Goal: Information Seeking & Learning: Learn about a topic

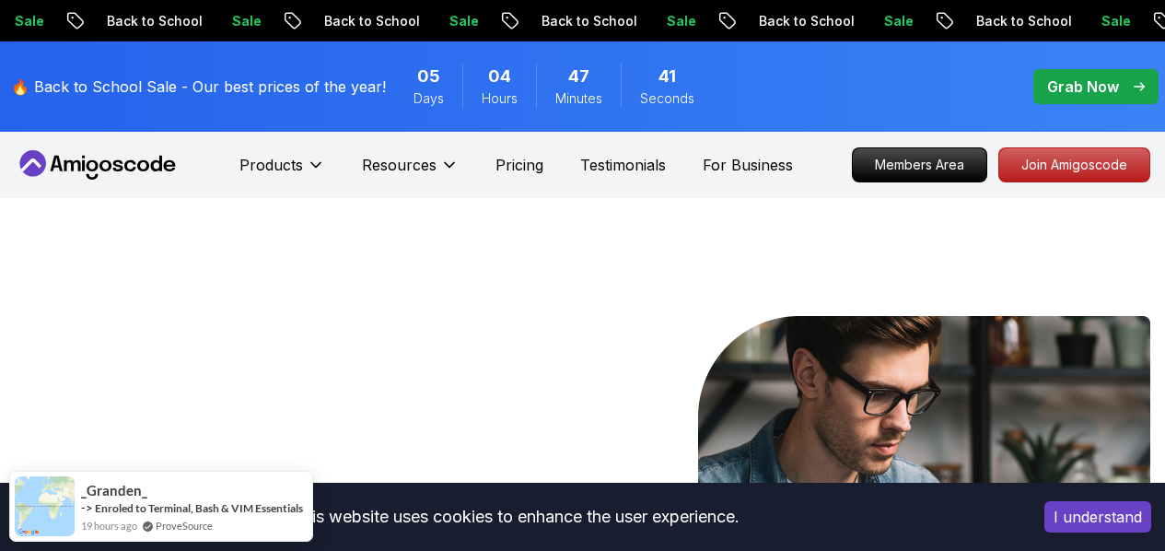
drag, startPoint x: 0, startPoint y: 0, endPoint x: 119, endPoint y: 176, distance: 212.3
click at [119, 176] on icon at bounding box center [98, 164] width 166 height 29
click at [1066, 509] on button "I understand" at bounding box center [1098, 516] width 107 height 31
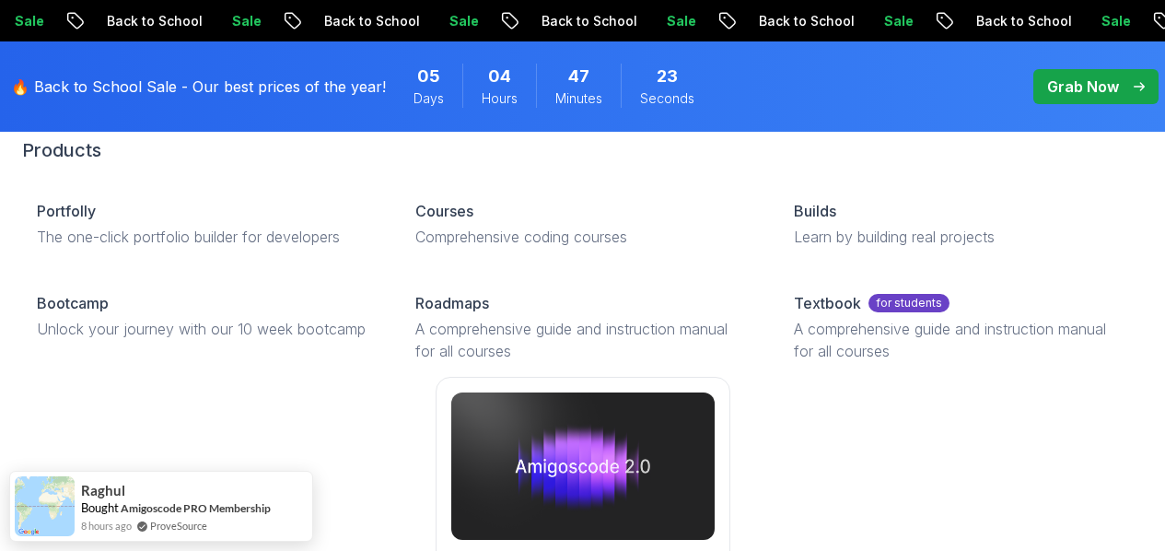
scroll to position [138, 0]
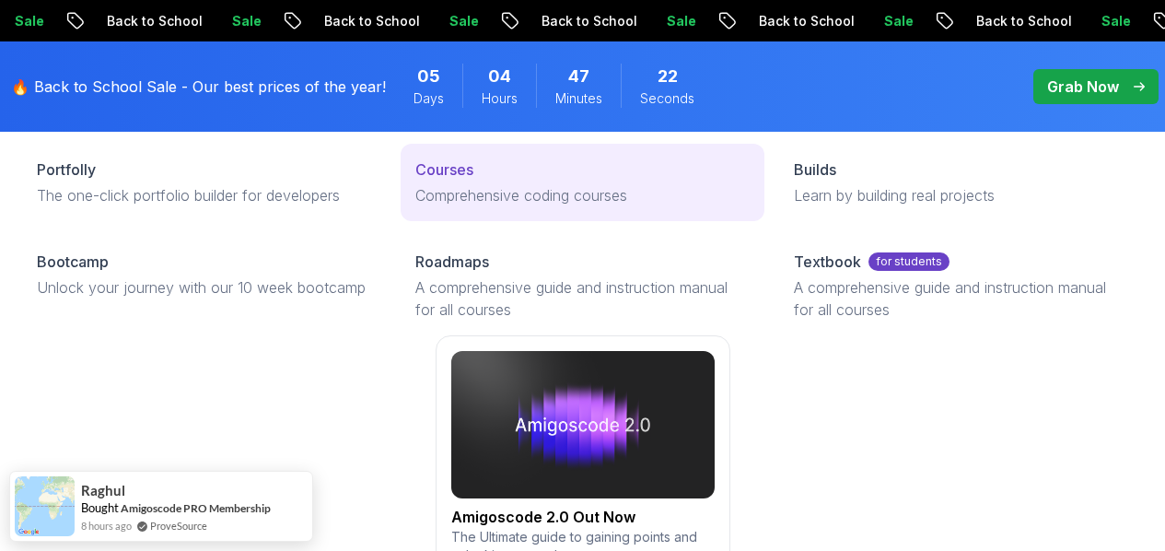
click at [415, 181] on p "Courses" at bounding box center [444, 169] width 58 height 22
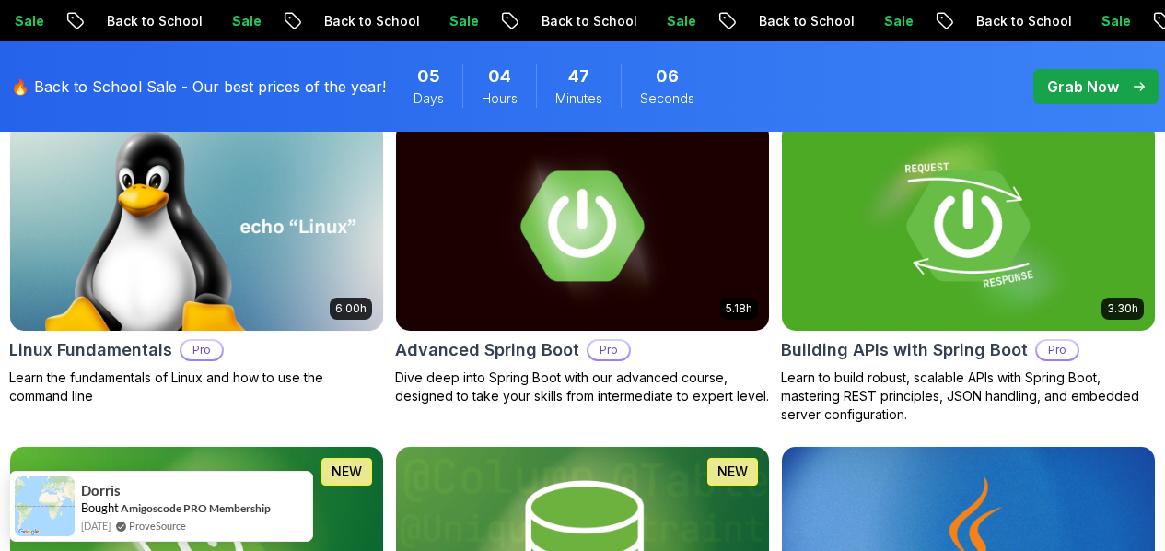
scroll to position [650, 0]
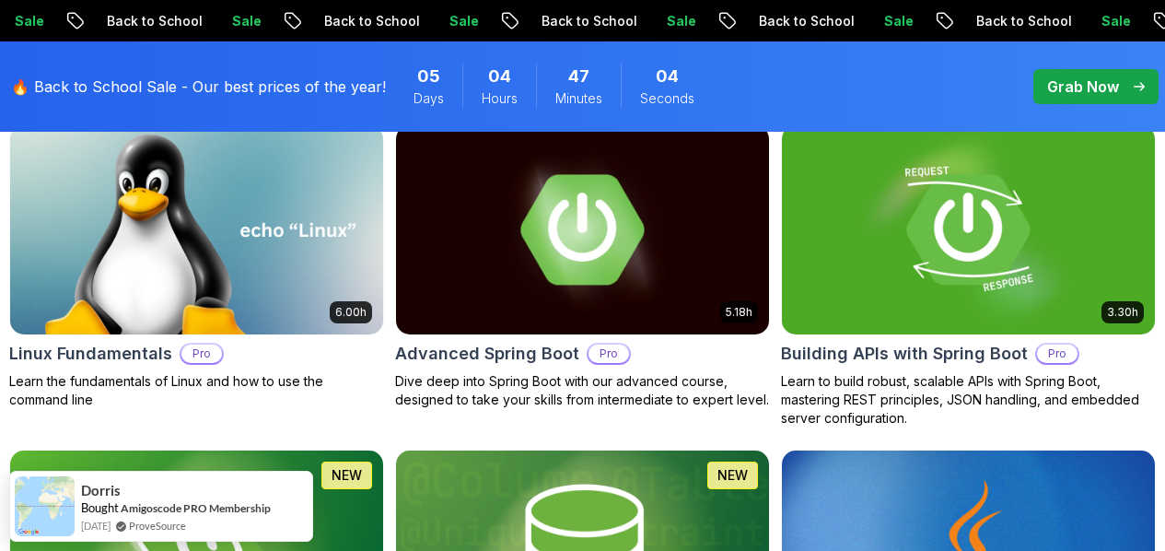
click at [0, 0] on p "Free" at bounding box center [0, 0] width 0 height 0
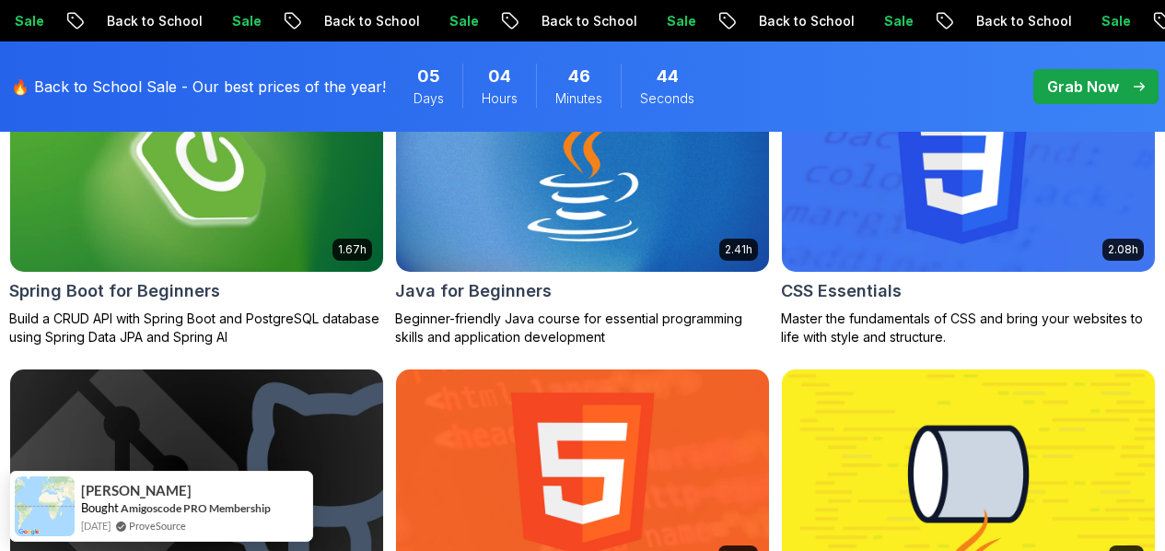
scroll to position [712, 0]
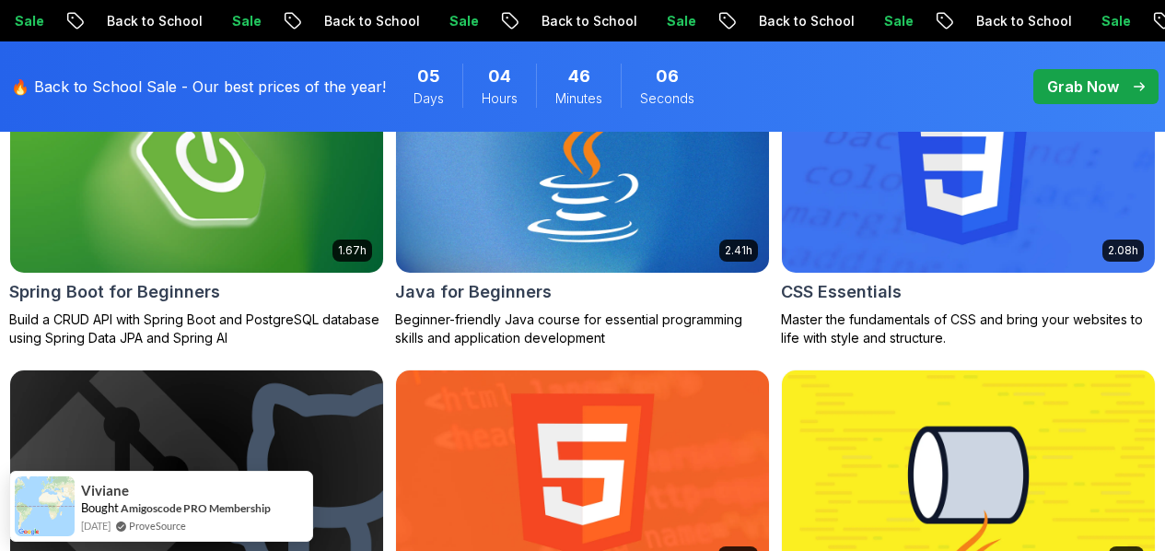
click at [1098, 427] on img at bounding box center [969, 474] width 392 height 219
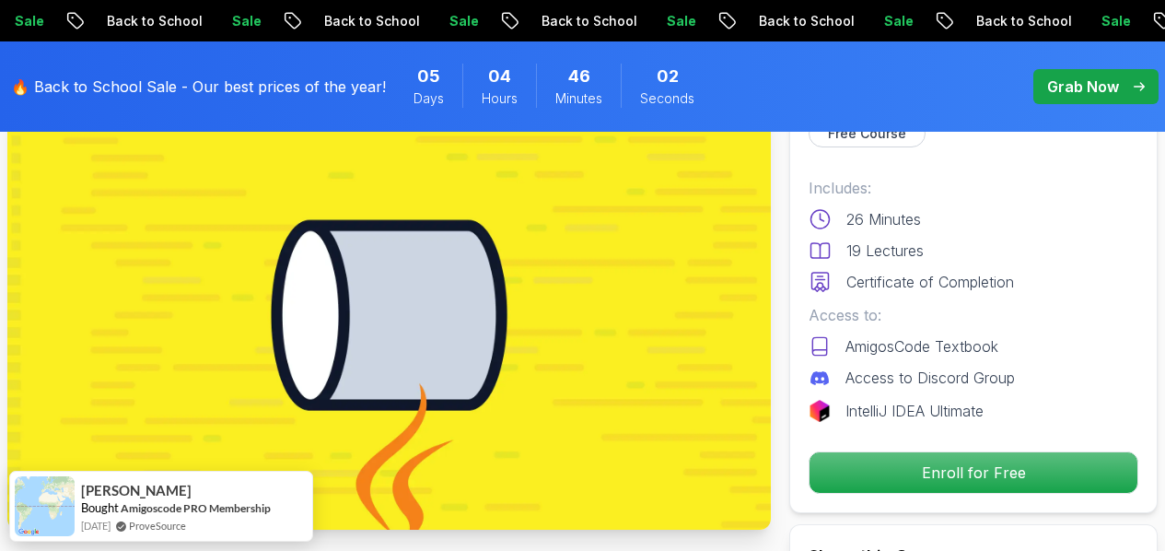
scroll to position [184, 0]
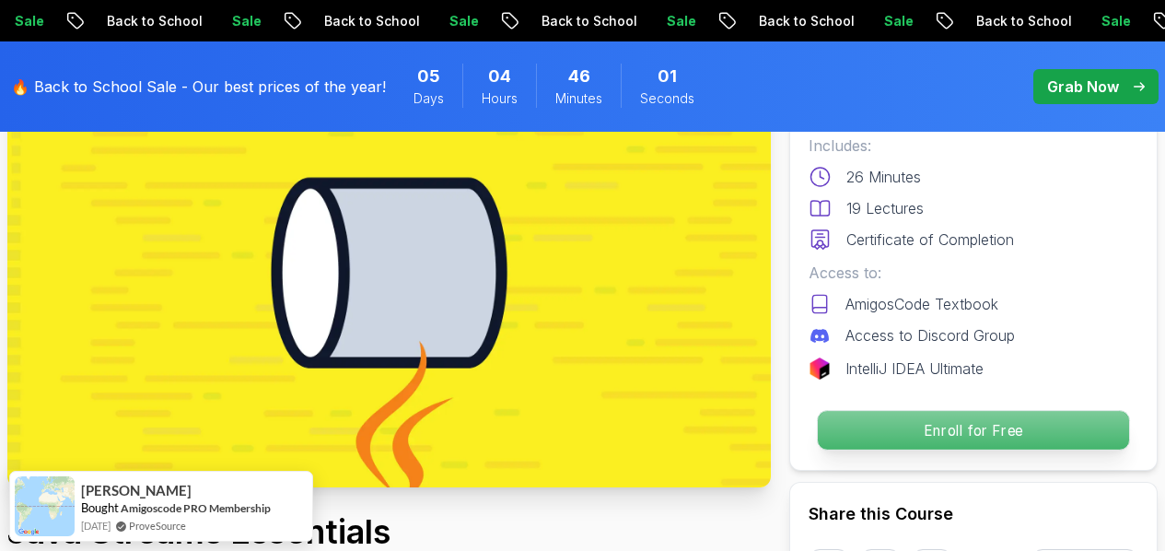
click at [981, 435] on p "Enroll for Free" at bounding box center [973, 430] width 311 height 39
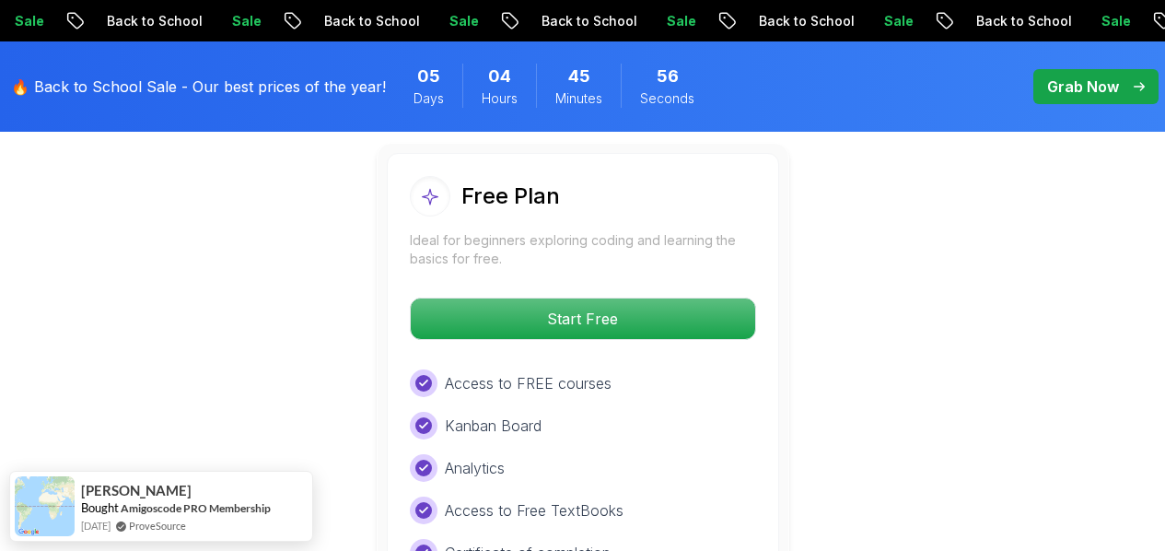
scroll to position [3329, 0]
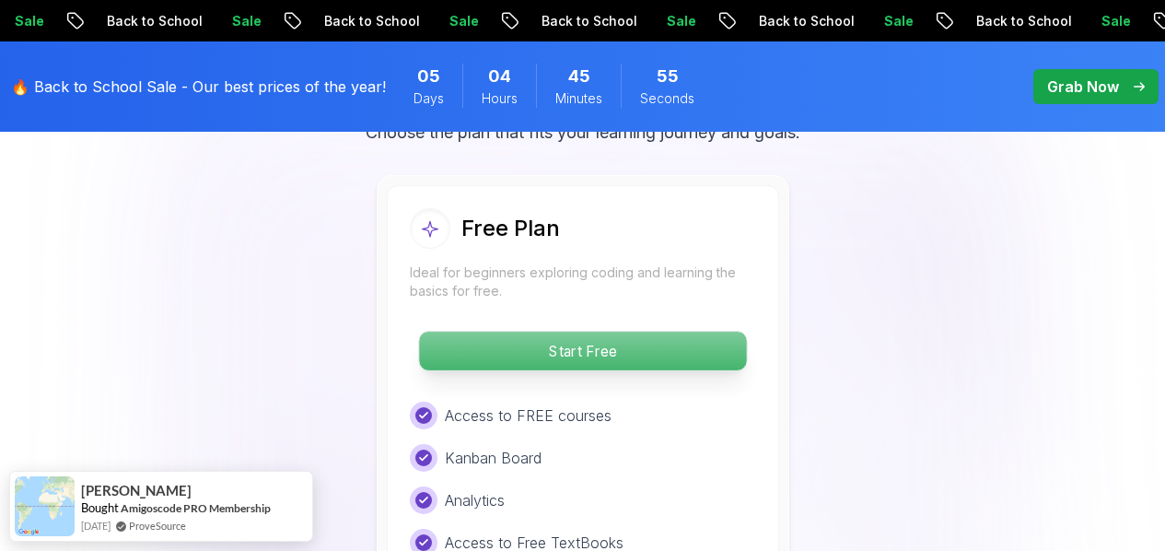
click at [709, 361] on p "Start Free" at bounding box center [582, 351] width 327 height 39
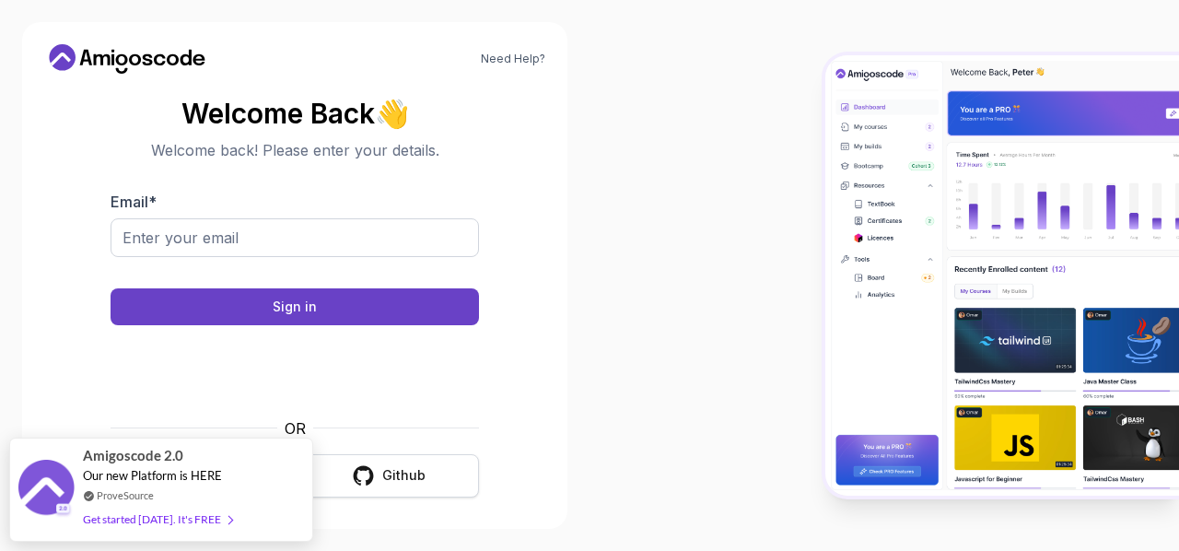
click at [407, 462] on button "Github" at bounding box center [388, 475] width 181 height 43
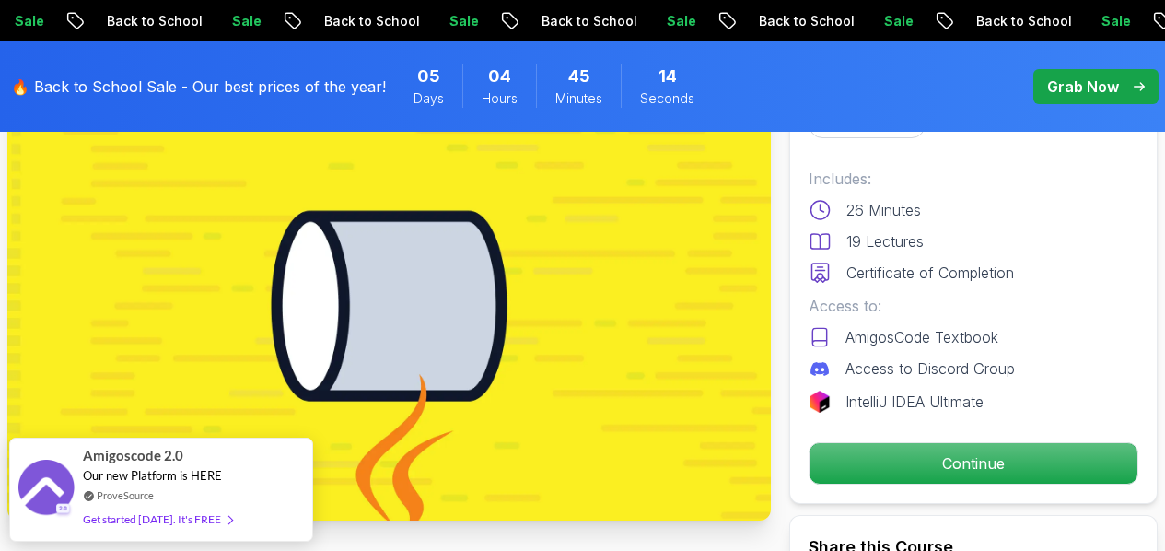
scroll to position [184, 0]
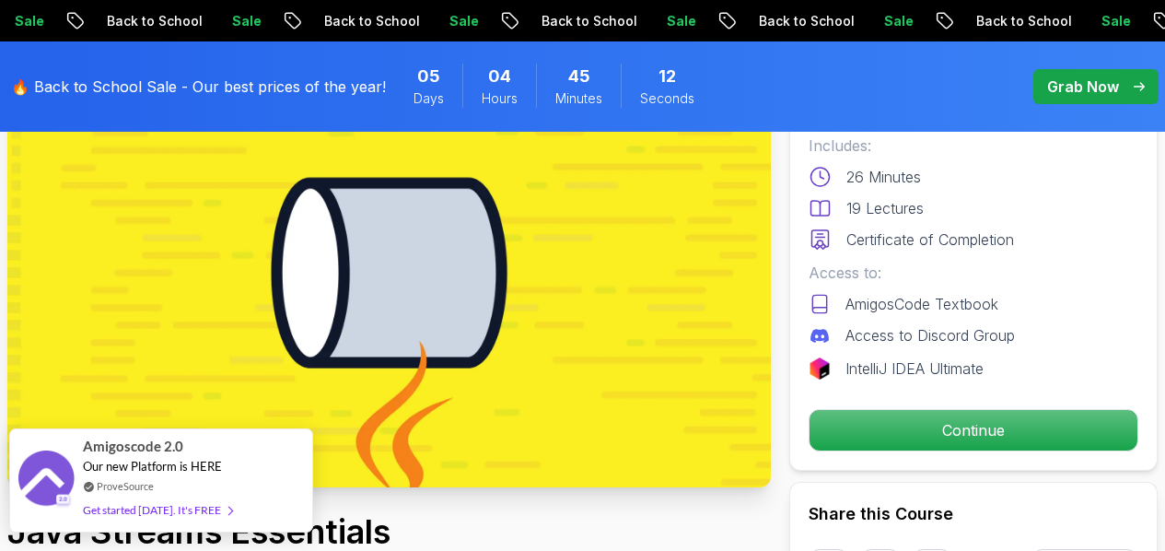
click at [223, 509] on span at bounding box center [226, 510] width 11 height 14
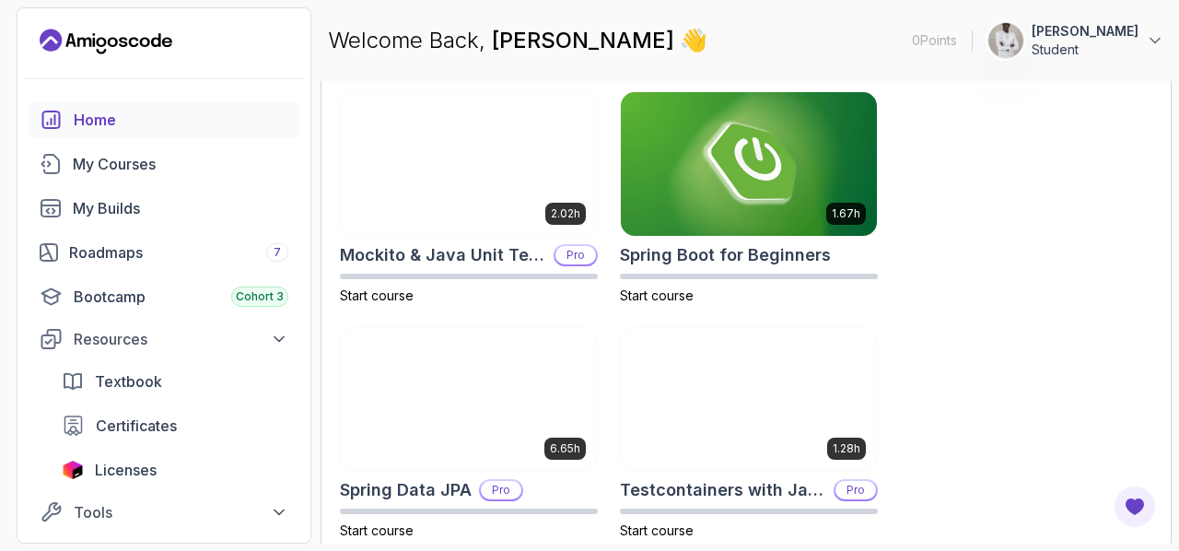
scroll to position [1061, 0]
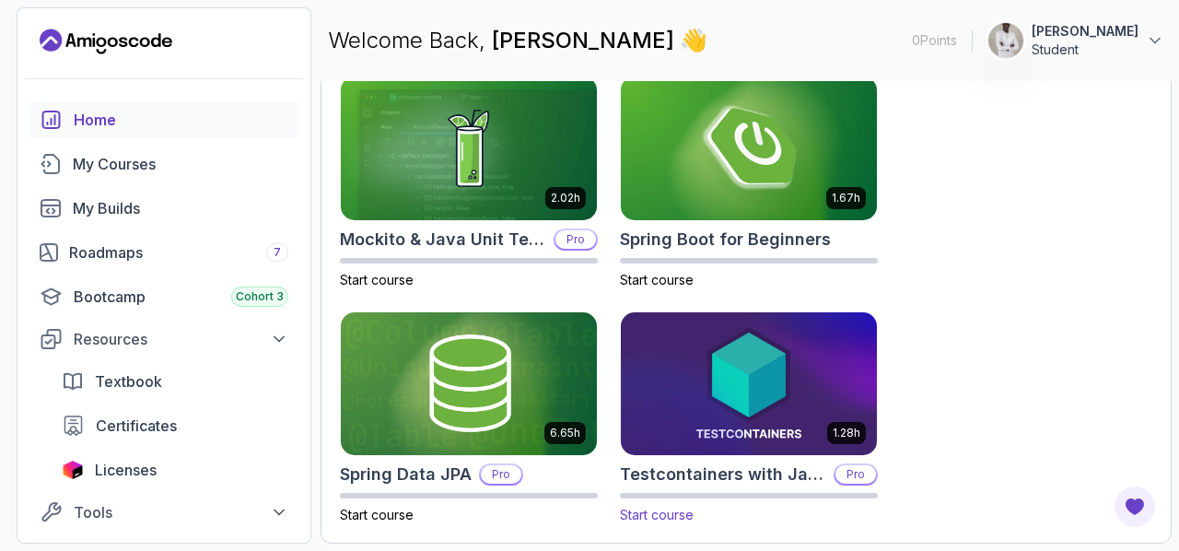
click at [780, 346] on img at bounding box center [748, 384] width 269 height 150
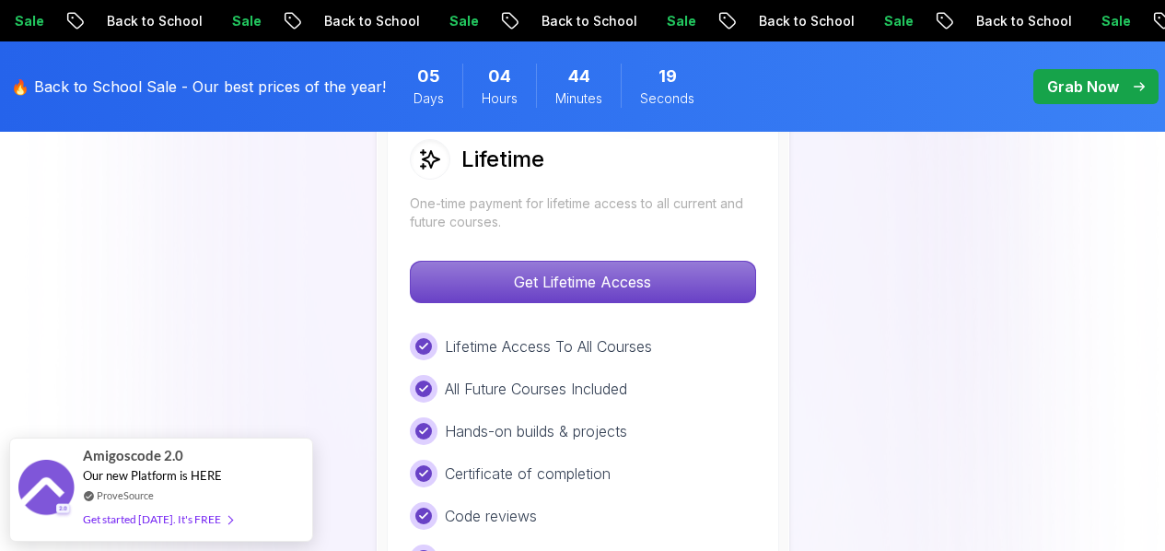
scroll to position [1474, 0]
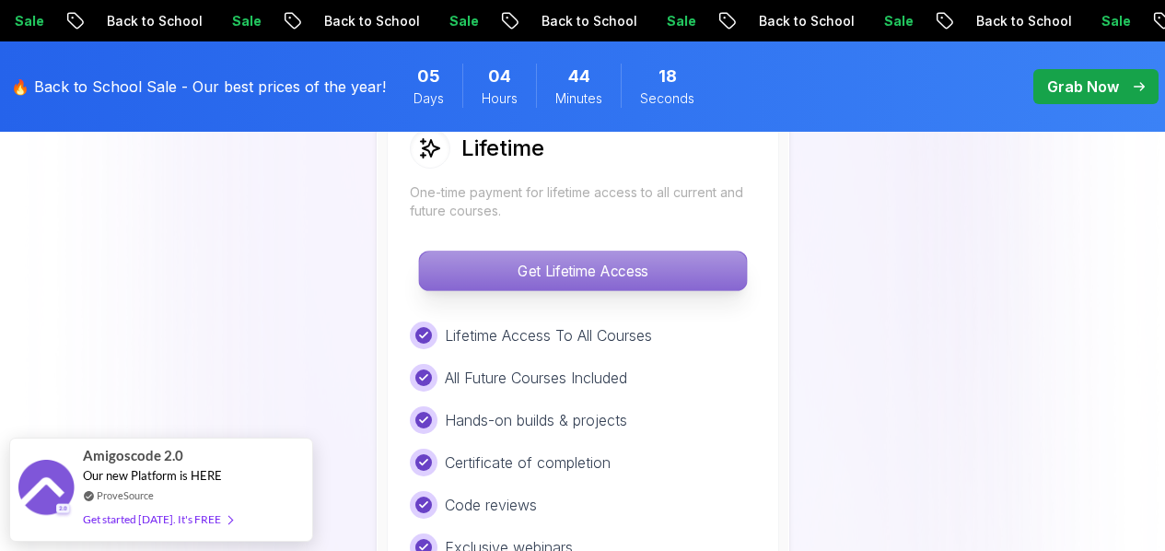
click at [644, 265] on p "Get Lifetime Access" at bounding box center [582, 271] width 327 height 39
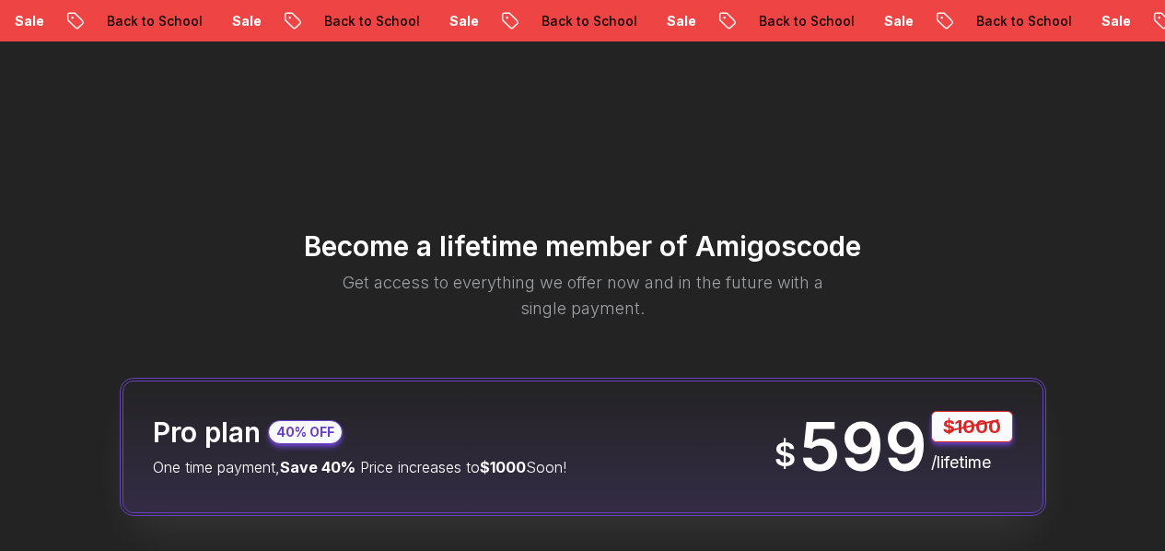
scroll to position [2177, 0]
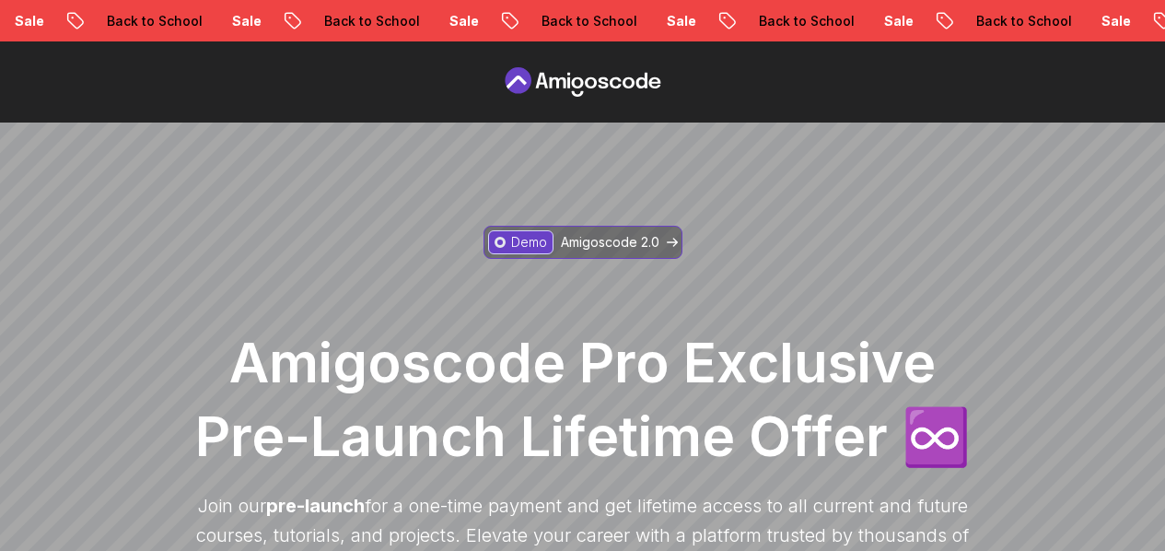
click at [615, 241] on p "Amigoscode 2.0" at bounding box center [610, 242] width 99 height 18
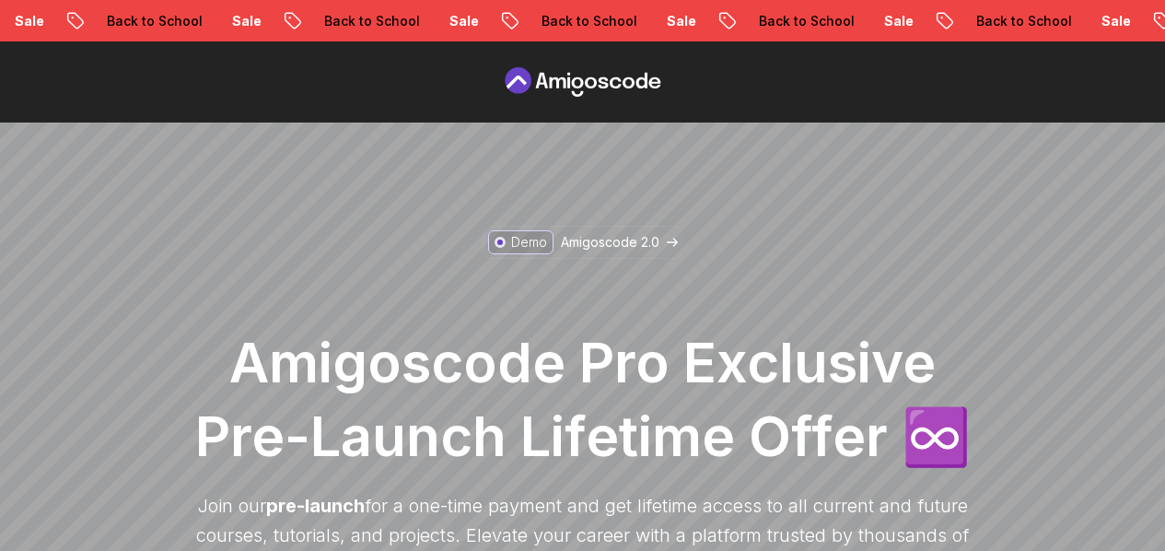
click at [594, 87] on icon at bounding box center [591, 82] width 12 height 11
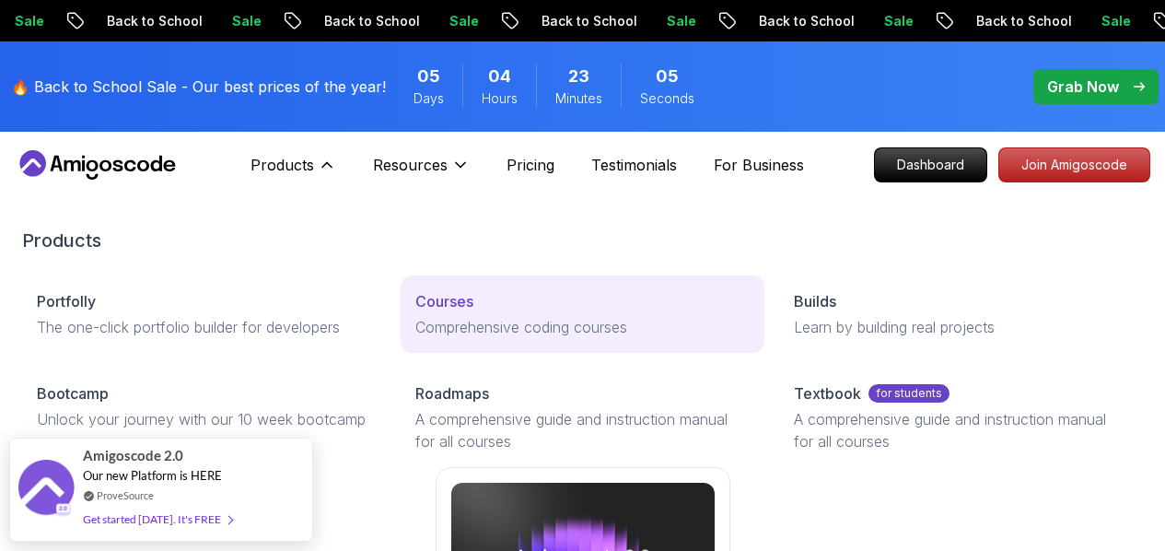
click at [401, 320] on link "Courses Comprehensive coding courses" at bounding box center [583, 313] width 364 height 77
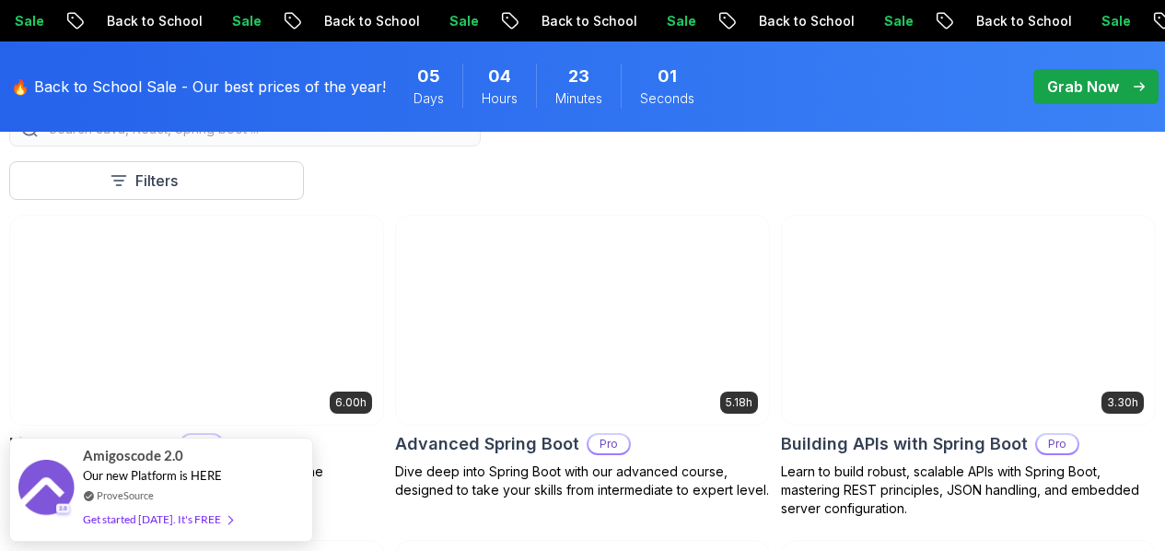
scroll to position [553, 0]
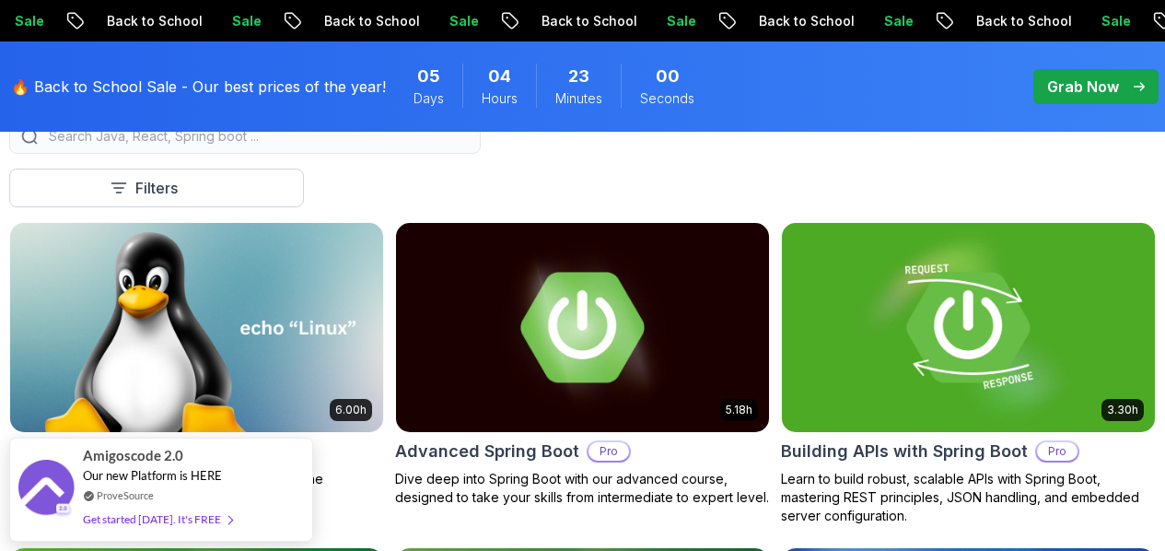
click at [0, 0] on button "Free" at bounding box center [0, 0] width 0 height 0
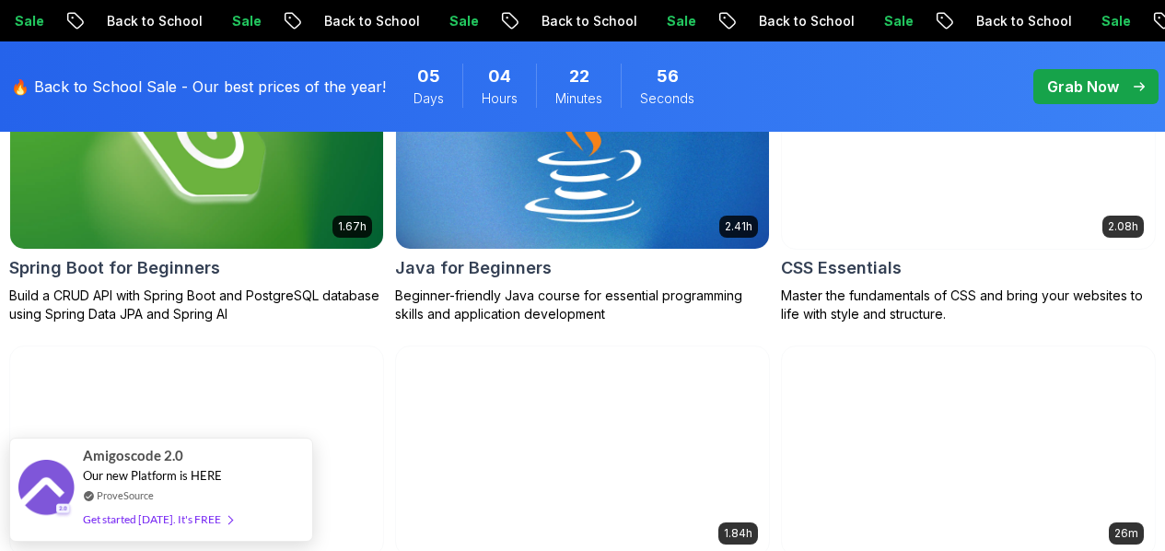
scroll to position [737, 0]
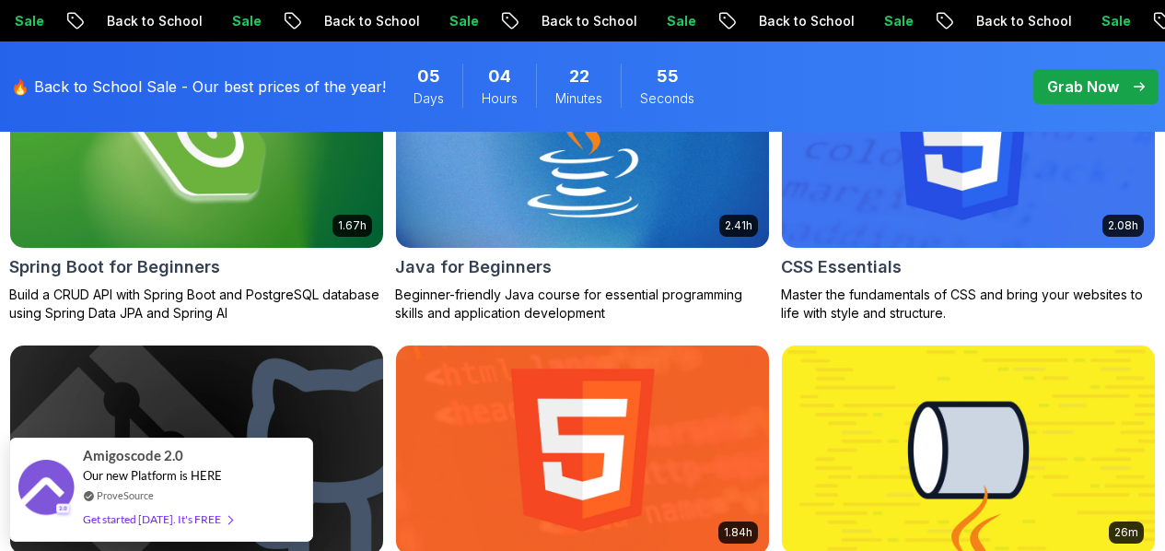
click at [979, 352] on img at bounding box center [969, 449] width 392 height 219
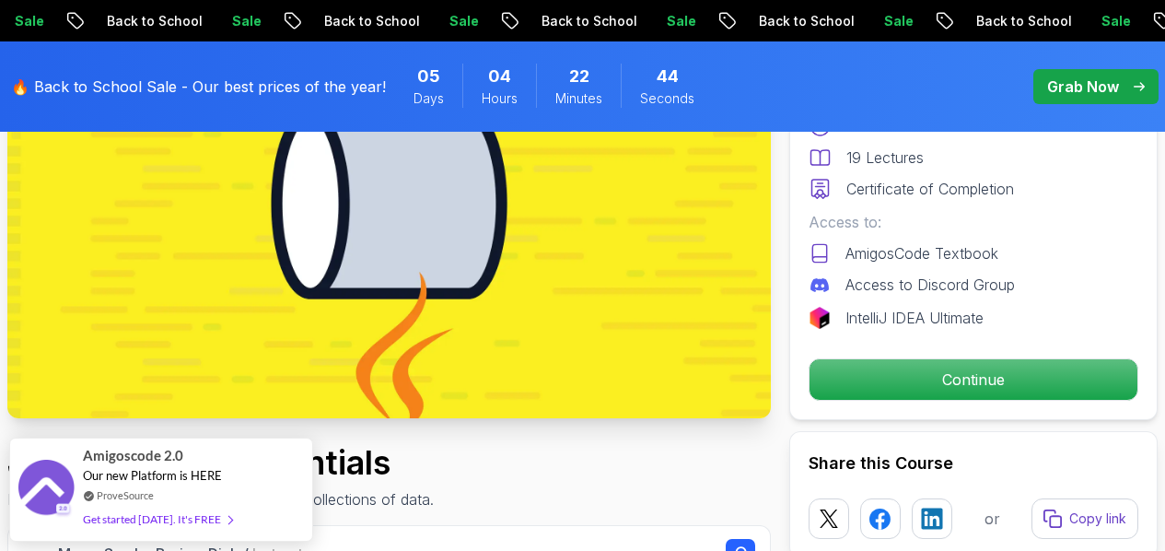
scroll to position [276, 0]
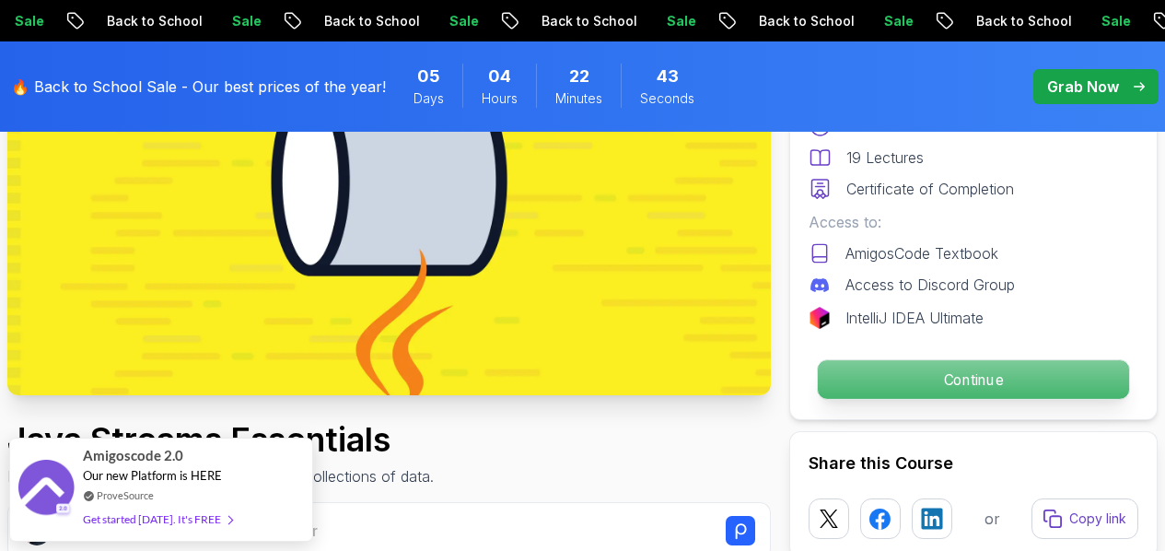
click at [841, 364] on p "Continue" at bounding box center [973, 379] width 311 height 39
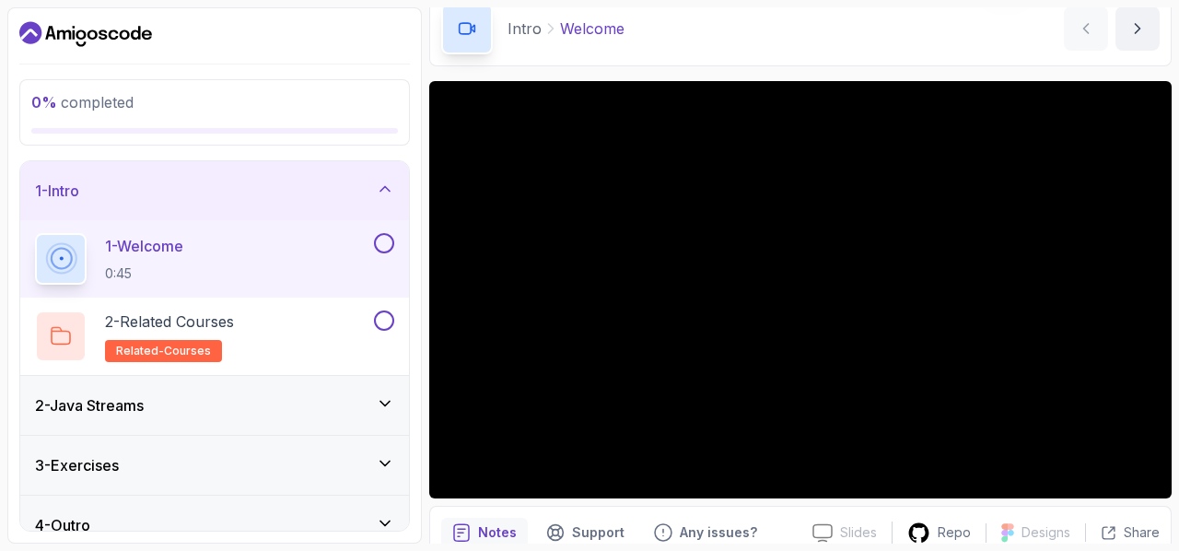
scroll to position [92, 0]
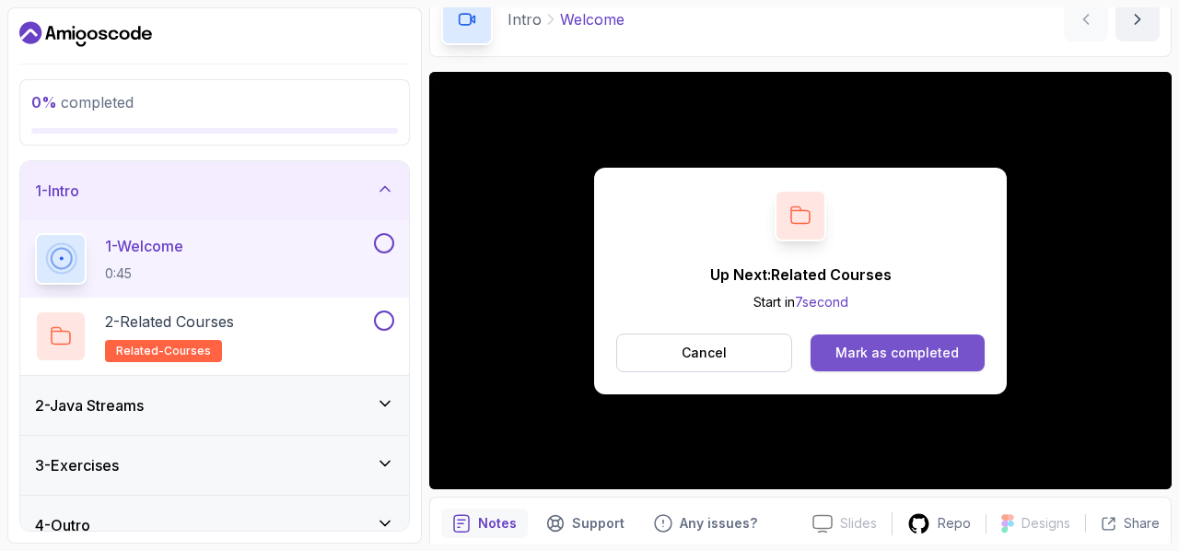
click at [846, 350] on div "Mark as completed" at bounding box center [897, 353] width 123 height 18
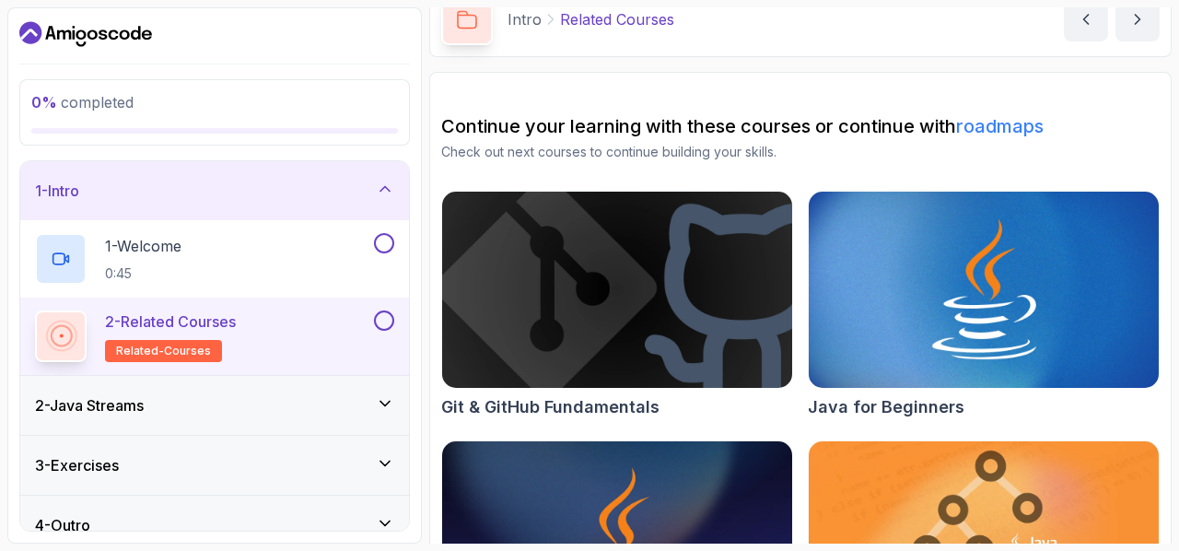
scroll to position [91, 0]
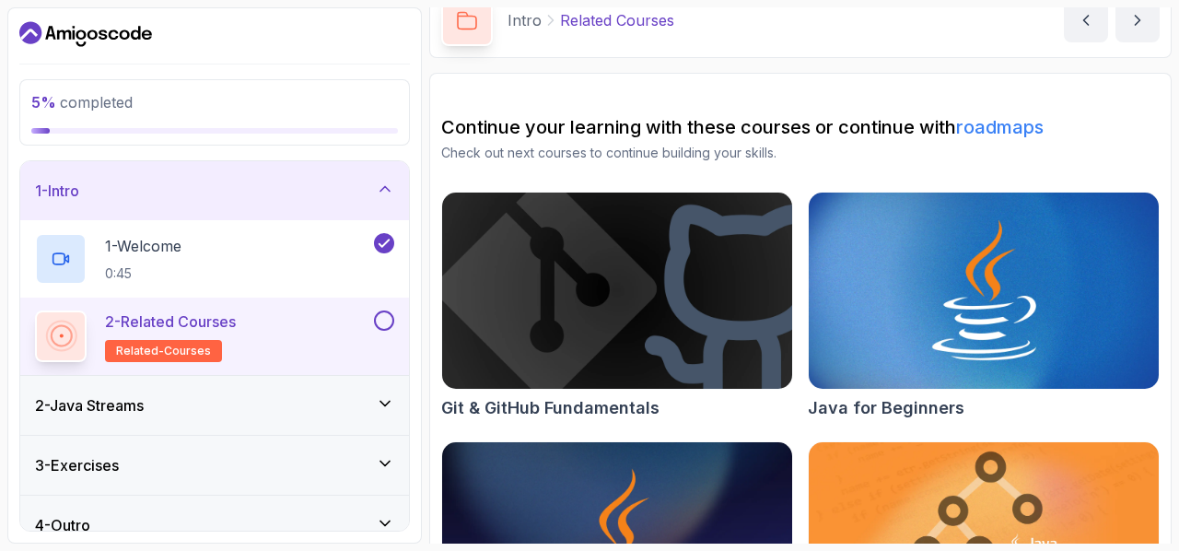
click at [351, 333] on div "2 - Related Courses related-courses" at bounding box center [202, 336] width 335 height 52
click at [77, 332] on div at bounding box center [61, 335] width 43 height 43
click at [181, 346] on span "related-courses" at bounding box center [163, 351] width 95 height 15
click at [181, 324] on p "2 - Related Courses" at bounding box center [170, 321] width 131 height 22
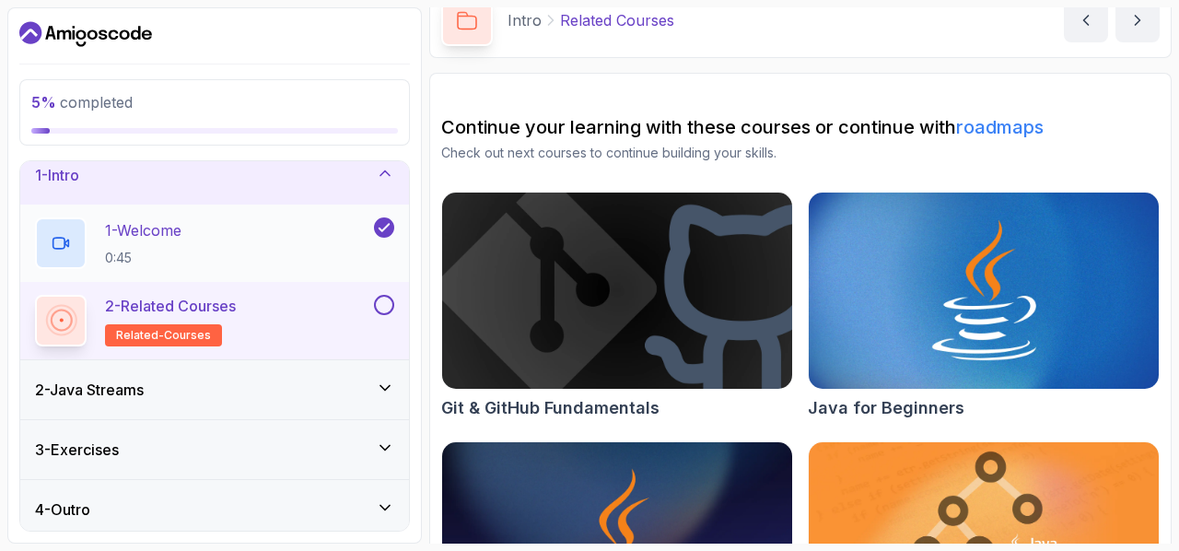
scroll to position [24, 0]
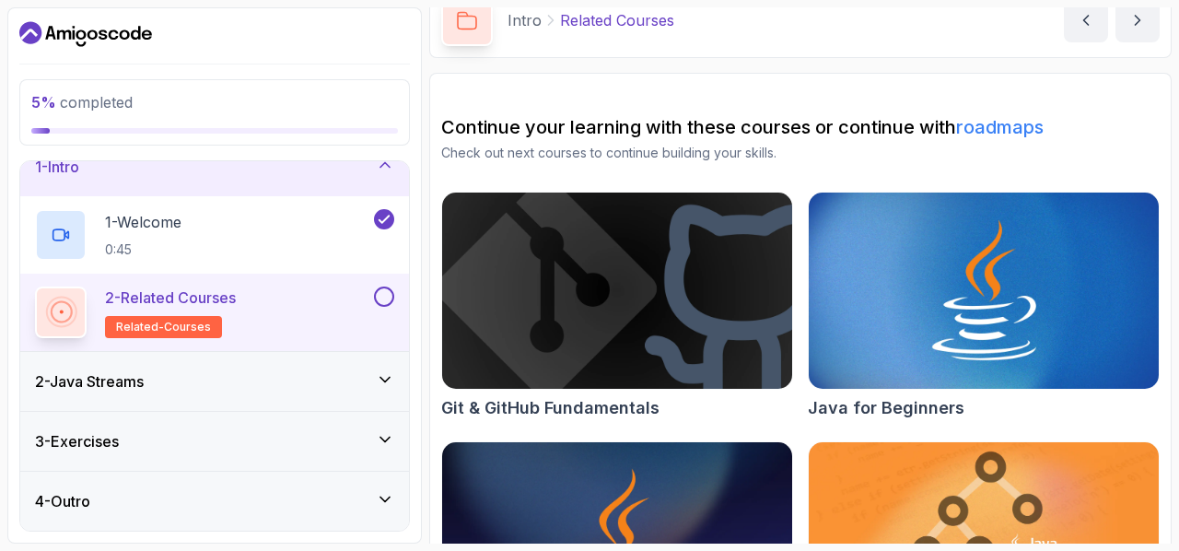
click at [44, 287] on div at bounding box center [61, 313] width 52 height 52
click at [176, 292] on p "2 - Related Courses" at bounding box center [170, 298] width 131 height 22
click at [385, 288] on button at bounding box center [384, 297] width 20 height 20
click at [375, 296] on button at bounding box center [384, 297] width 20 height 20
click at [176, 298] on p "2 - Related Courses" at bounding box center [170, 298] width 131 height 22
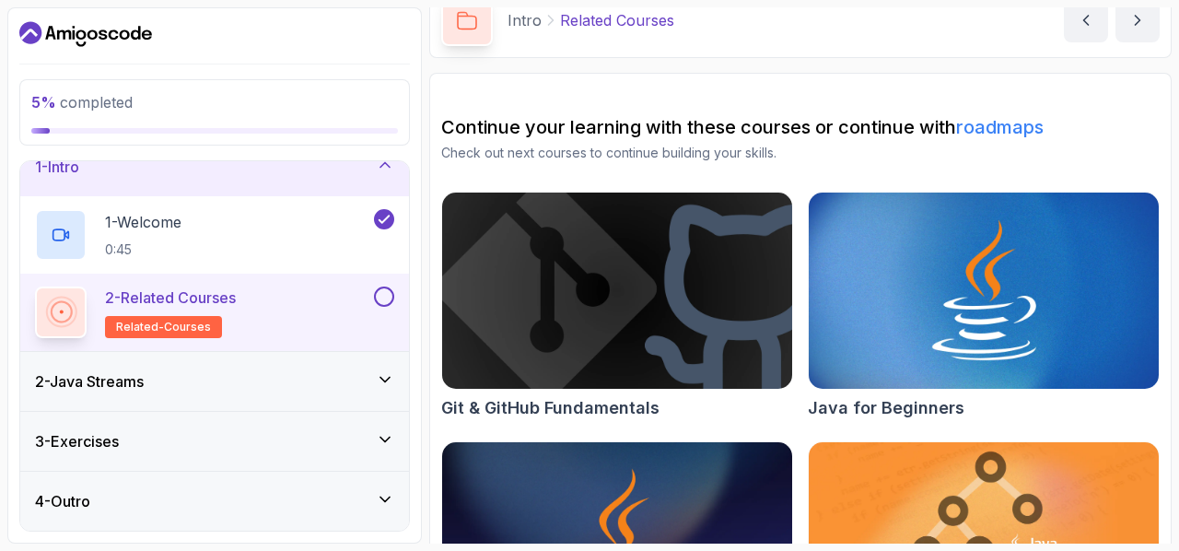
click at [200, 289] on p "2 - Related Courses" at bounding box center [170, 298] width 131 height 22
click at [69, 247] on div at bounding box center [61, 235] width 52 height 52
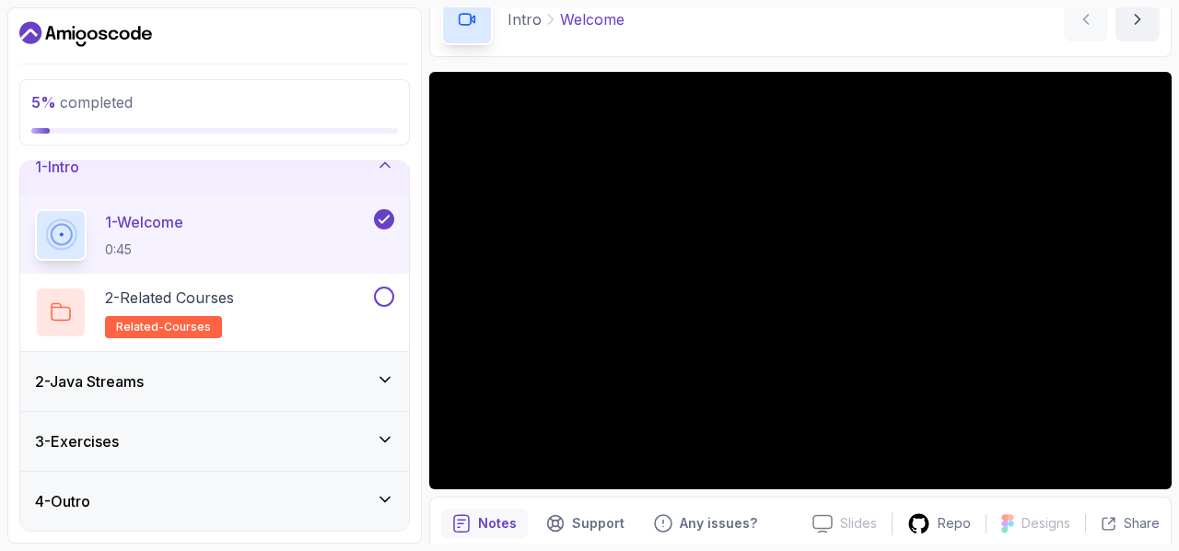
scroll to position [166, 0]
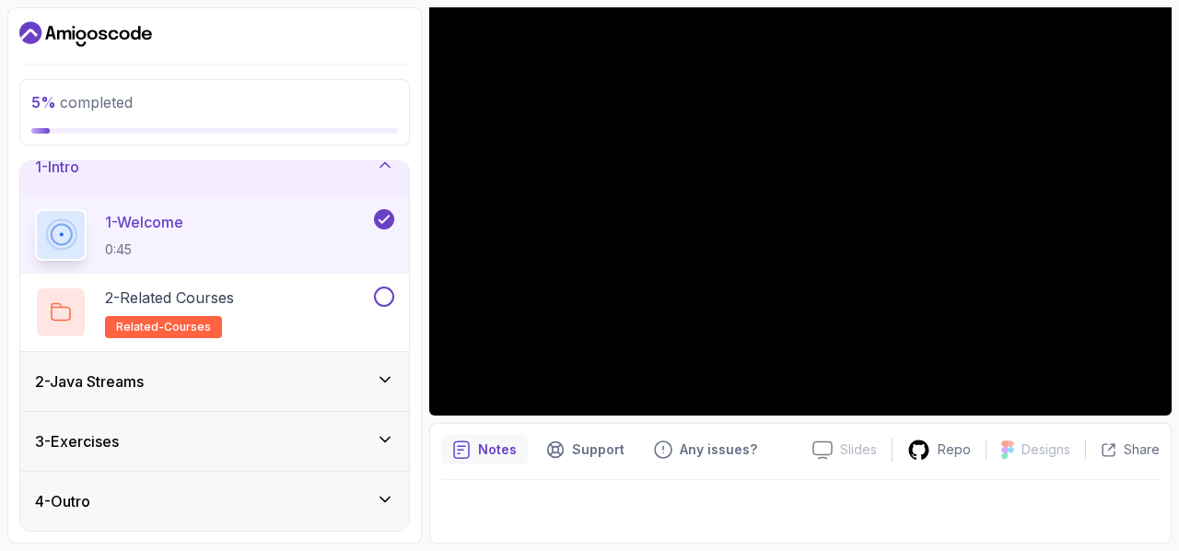
click at [191, 392] on div "2 - Java Streams" at bounding box center [214, 381] width 359 height 22
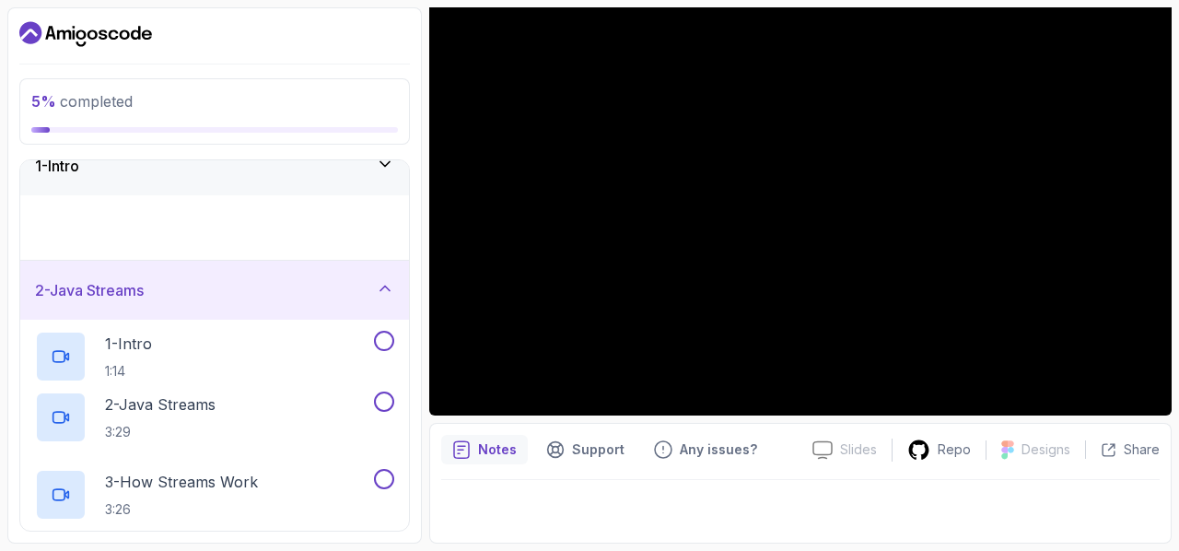
scroll to position [0, 0]
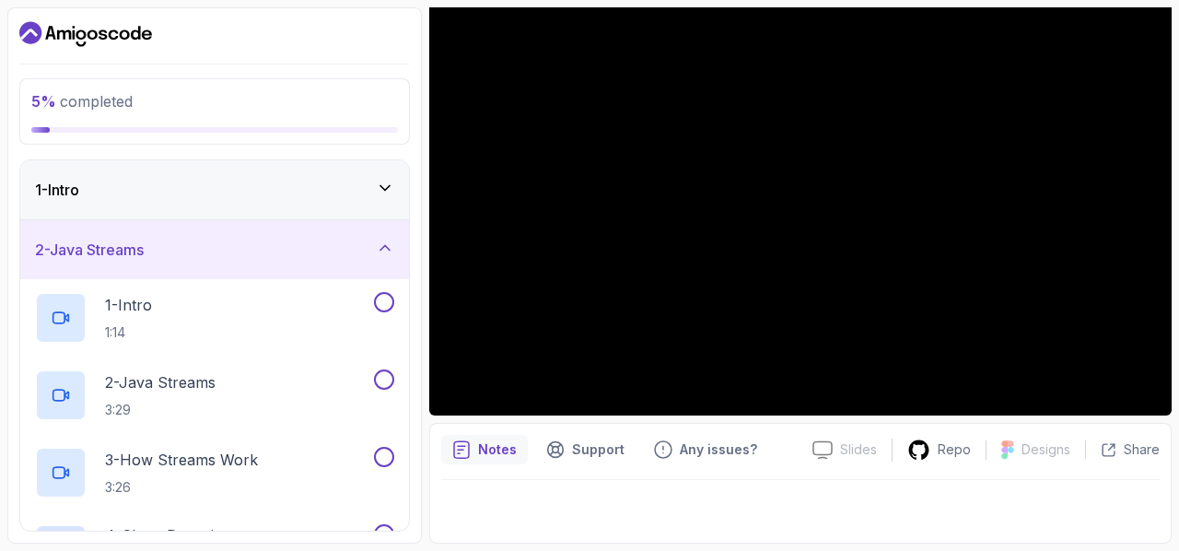
click at [281, 263] on div "2 - Java Streams" at bounding box center [214, 249] width 389 height 59
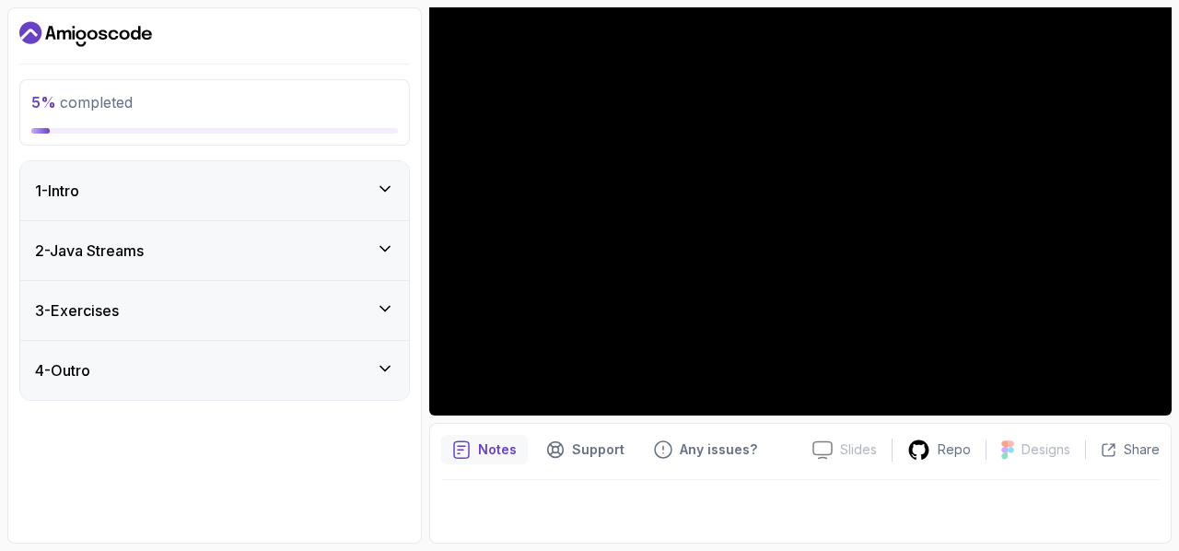
click at [349, 197] on div "1 - Intro" at bounding box center [214, 191] width 359 height 22
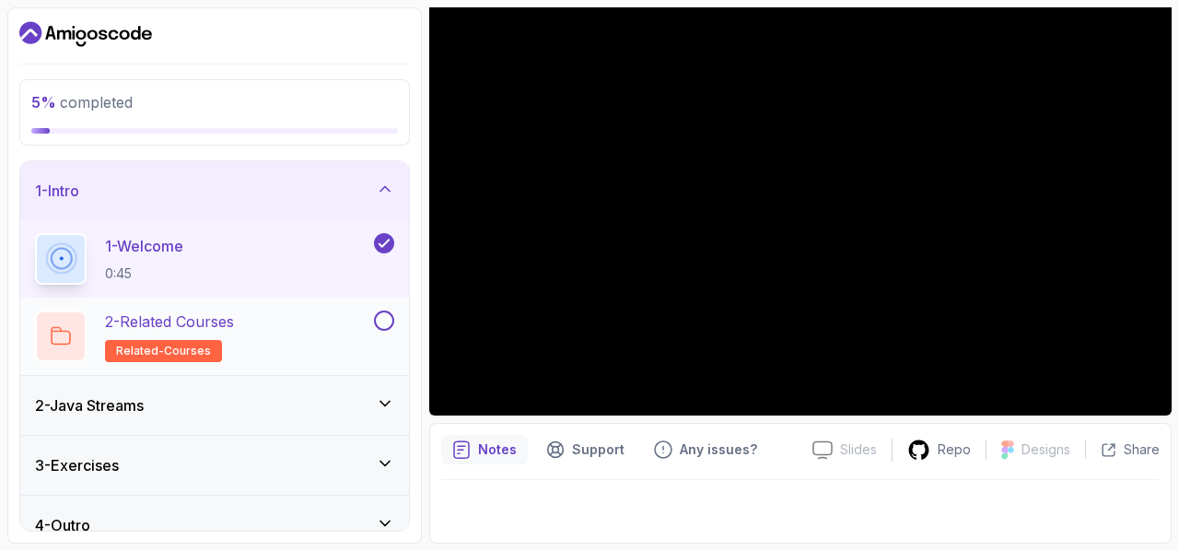
click at [154, 350] on span "related-courses" at bounding box center [163, 351] width 95 height 15
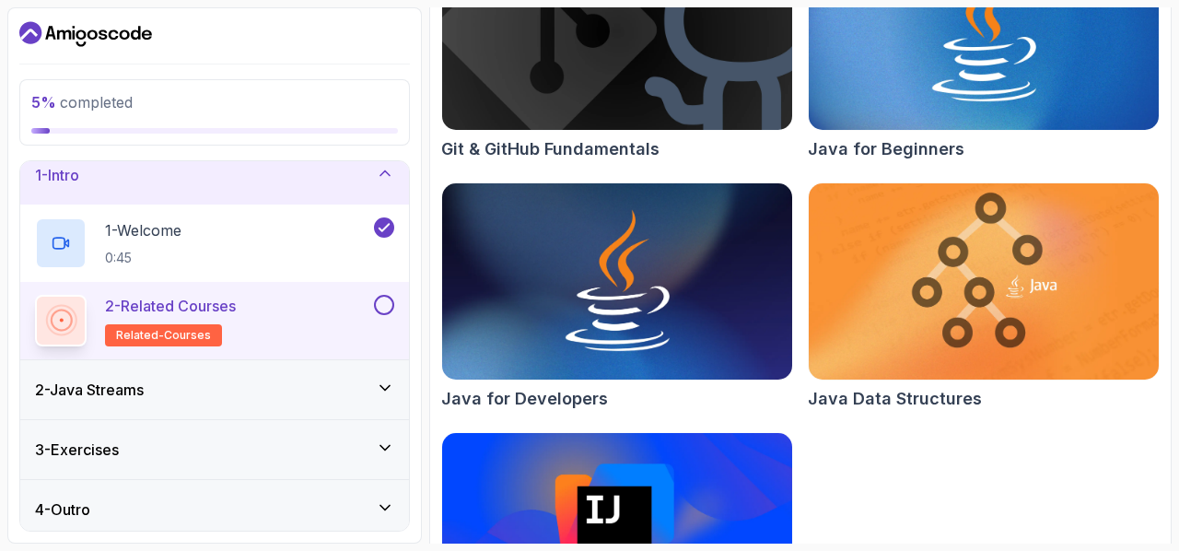
scroll to position [24, 0]
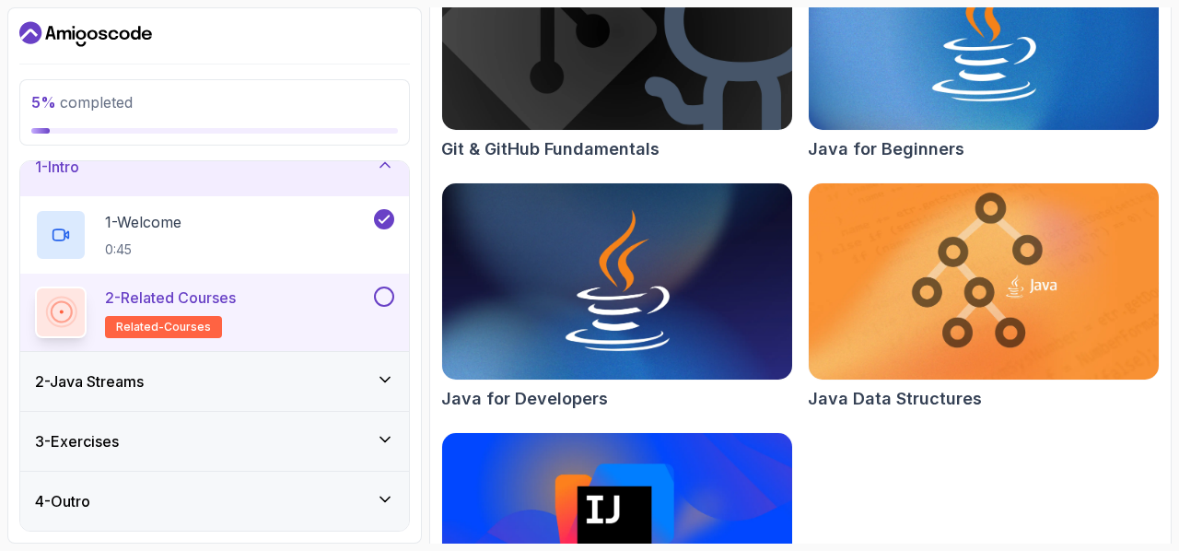
click at [247, 373] on div "2 - Java Streams" at bounding box center [214, 381] width 359 height 22
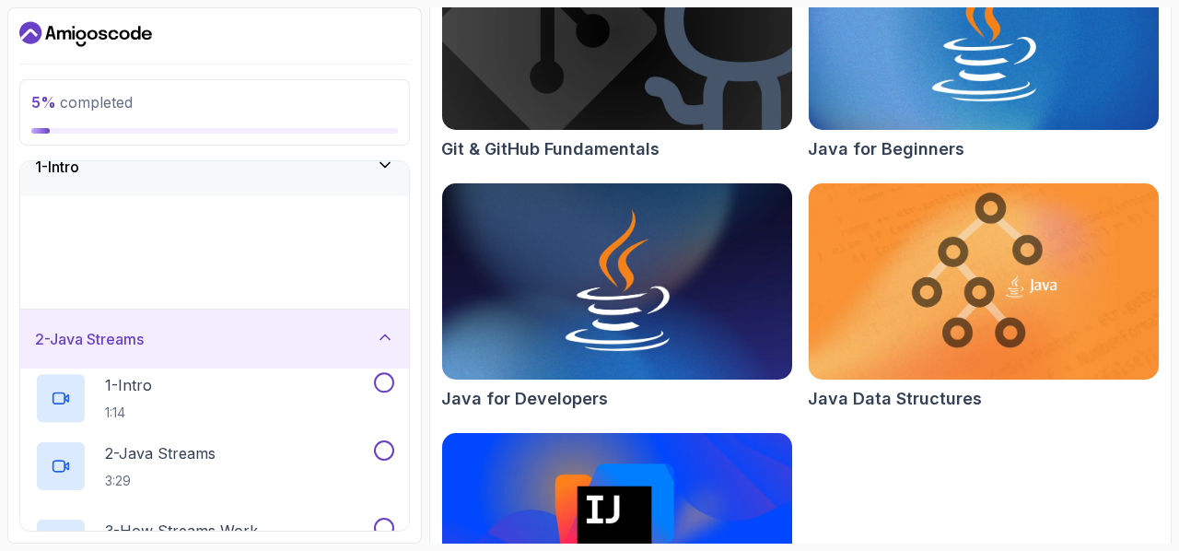
scroll to position [0, 0]
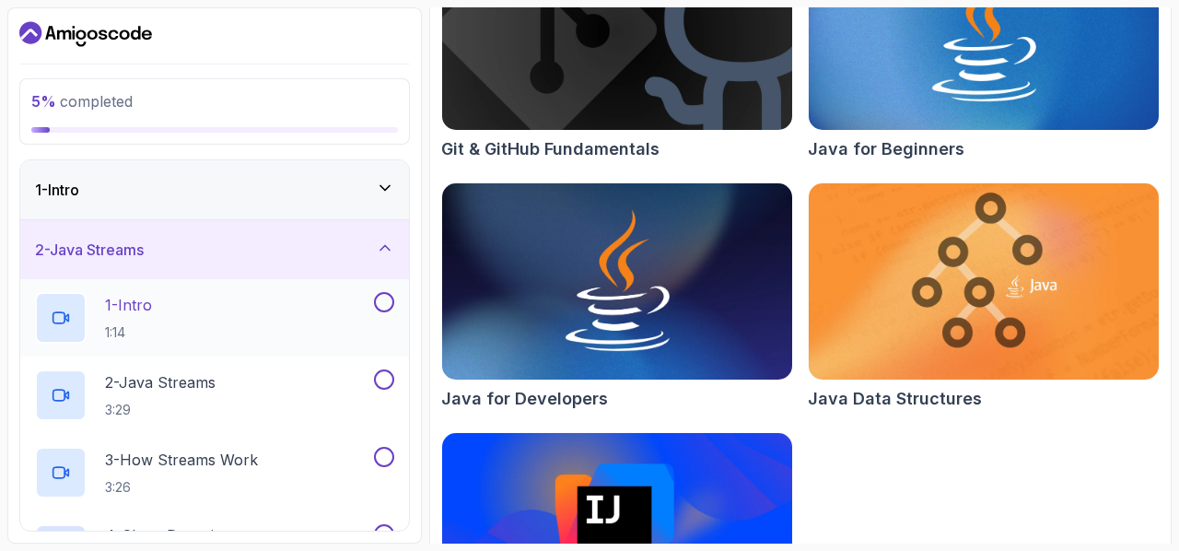
click at [120, 318] on h2 "1 - Intro 1:14" at bounding box center [128, 318] width 47 height 48
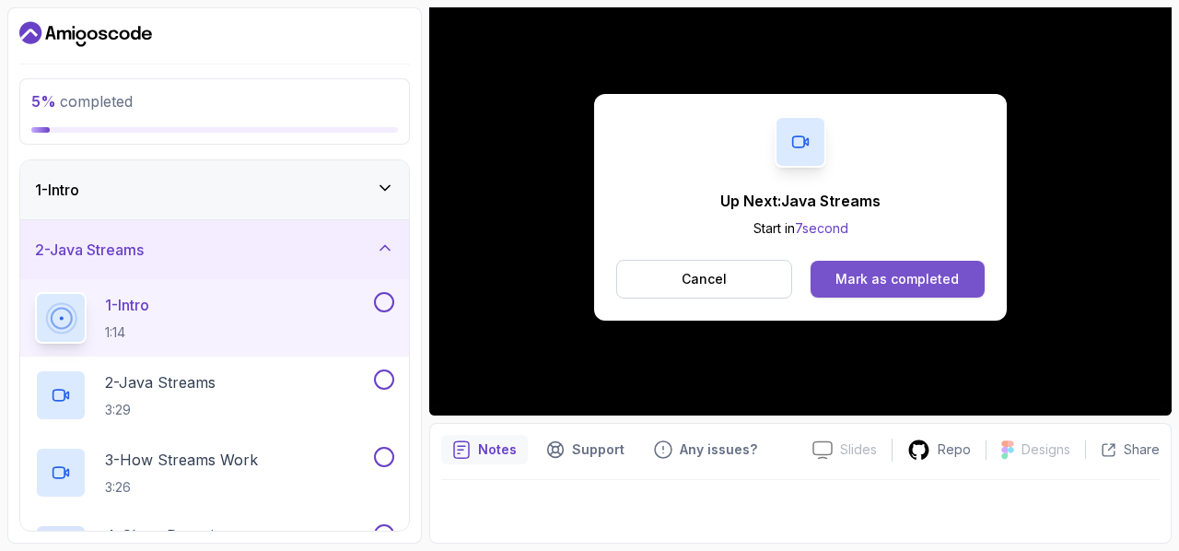
click at [935, 287] on div "Mark as completed" at bounding box center [897, 279] width 123 height 18
